Goal: Information Seeking & Learning: Learn about a topic

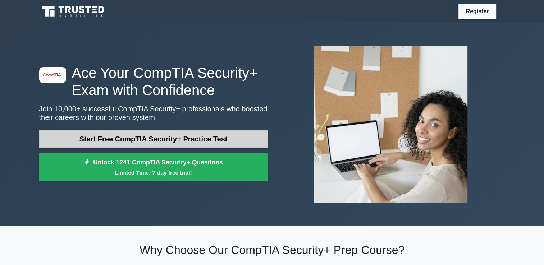
click at [164, 136] on link "Start Free CompTIA Security+ Practice Test" at bounding box center [153, 139] width 229 height 17
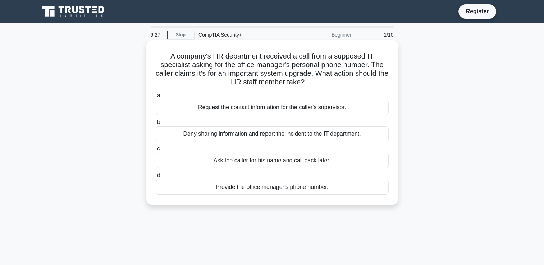
click at [281, 137] on div "Deny sharing information and report the incident to the IT department." at bounding box center [272, 134] width 233 height 15
click at [156, 125] on input "b. Deny sharing information and report the incident to the IT department." at bounding box center [156, 122] width 0 height 5
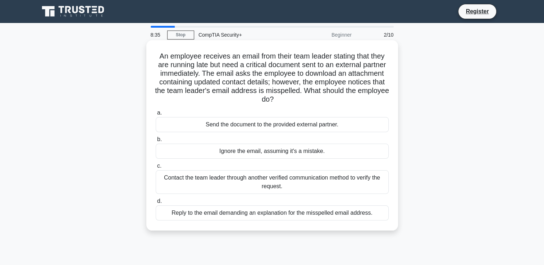
click at [269, 182] on div "Contact the team leader through another verified communication method to verify…" at bounding box center [272, 182] width 233 height 24
click at [156, 169] on input "c. Contact the team leader through another verified communication method to ver…" at bounding box center [156, 166] width 0 height 5
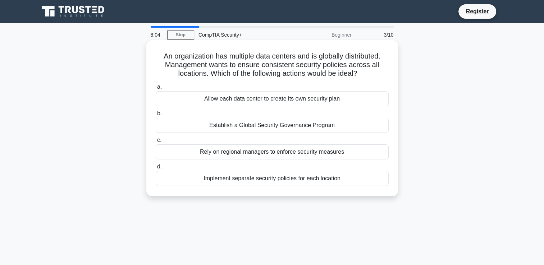
click at [260, 129] on div "Establish a Global Security Governance Program" at bounding box center [272, 125] width 233 height 15
click at [156, 116] on input "b. Establish a Global Security Governance Program" at bounding box center [156, 114] width 0 height 5
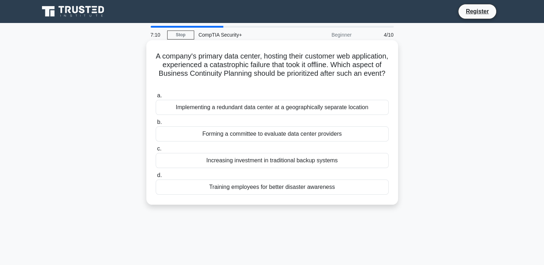
click at [345, 111] on div "Implementing a redundant data center at a geographically separate location" at bounding box center [272, 107] width 233 height 15
click at [156, 98] on input "a. Implementing a redundant data center at a geographically separate location" at bounding box center [156, 96] width 0 height 5
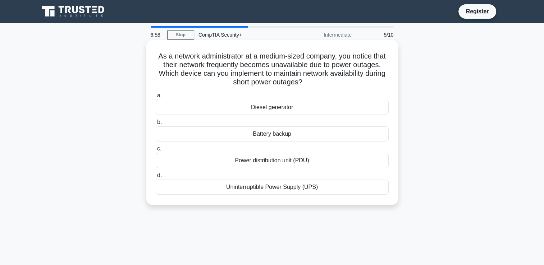
click at [293, 194] on div "Uninterruptible Power Supply (UPS)" at bounding box center [272, 187] width 233 height 15
click at [156, 178] on input "d. Uninterruptible Power Supply (UPS)" at bounding box center [156, 175] width 0 height 5
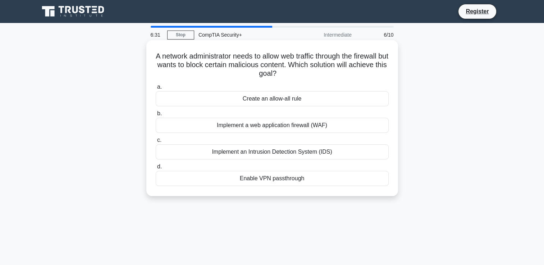
click at [364, 131] on div "Implement a web application firewall (WAF)" at bounding box center [272, 125] width 233 height 15
click at [156, 116] on input "b. Implement a web application firewall (WAF)" at bounding box center [156, 114] width 0 height 5
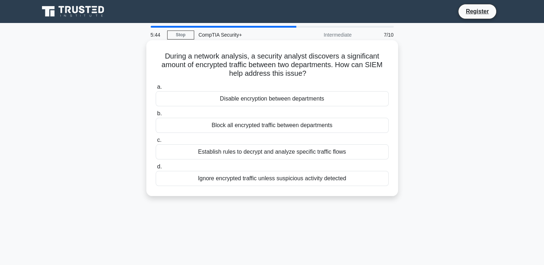
click at [301, 153] on div "Establish rules to decrypt and analyze specific traffic flows" at bounding box center [272, 152] width 233 height 15
click at [156, 143] on input "c. Establish rules to decrypt and analyze specific traffic flows" at bounding box center [156, 140] width 0 height 5
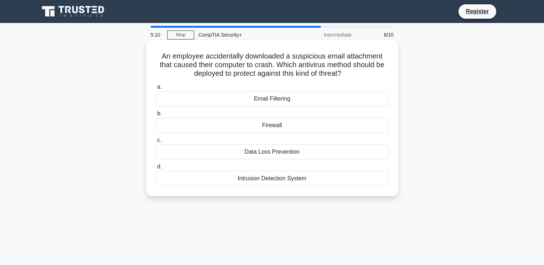
click at [357, 94] on div "Email Filtering" at bounding box center [272, 98] width 233 height 15
click at [156, 90] on input "a. Email Filtering" at bounding box center [156, 87] width 0 height 5
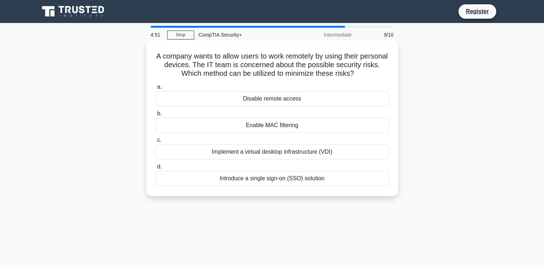
click at [328, 150] on div "Implement a virtual desktop infrastructure (VDI)" at bounding box center [272, 152] width 233 height 15
click at [156, 143] on input "c. Implement a virtual desktop infrastructure (VDI)" at bounding box center [156, 140] width 0 height 5
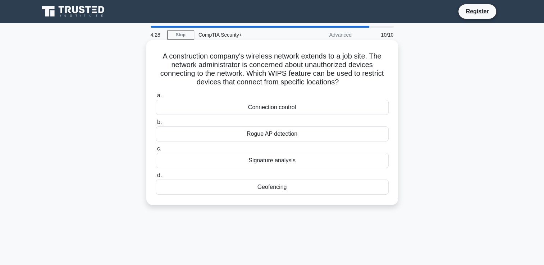
click at [308, 135] on div "Rogue AP detection" at bounding box center [272, 134] width 233 height 15
click at [156, 125] on input "b. Rogue AP detection" at bounding box center [156, 122] width 0 height 5
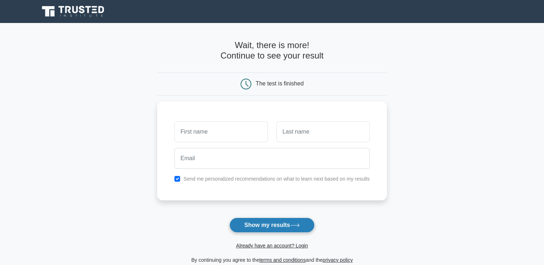
click at [293, 222] on button "Show my results" at bounding box center [271, 225] width 85 height 15
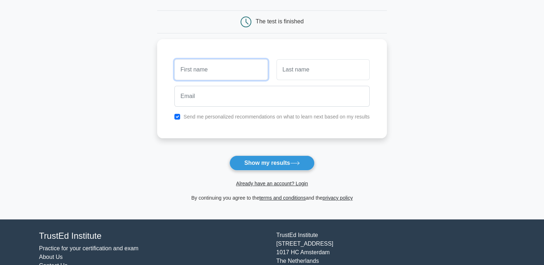
scroll to position [95, 0]
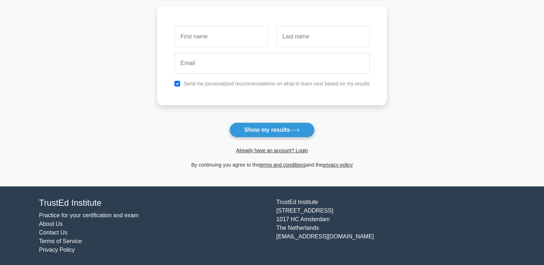
click at [46, 224] on link "About Us" at bounding box center [51, 224] width 24 height 6
